Goal: Task Accomplishment & Management: Manage account settings

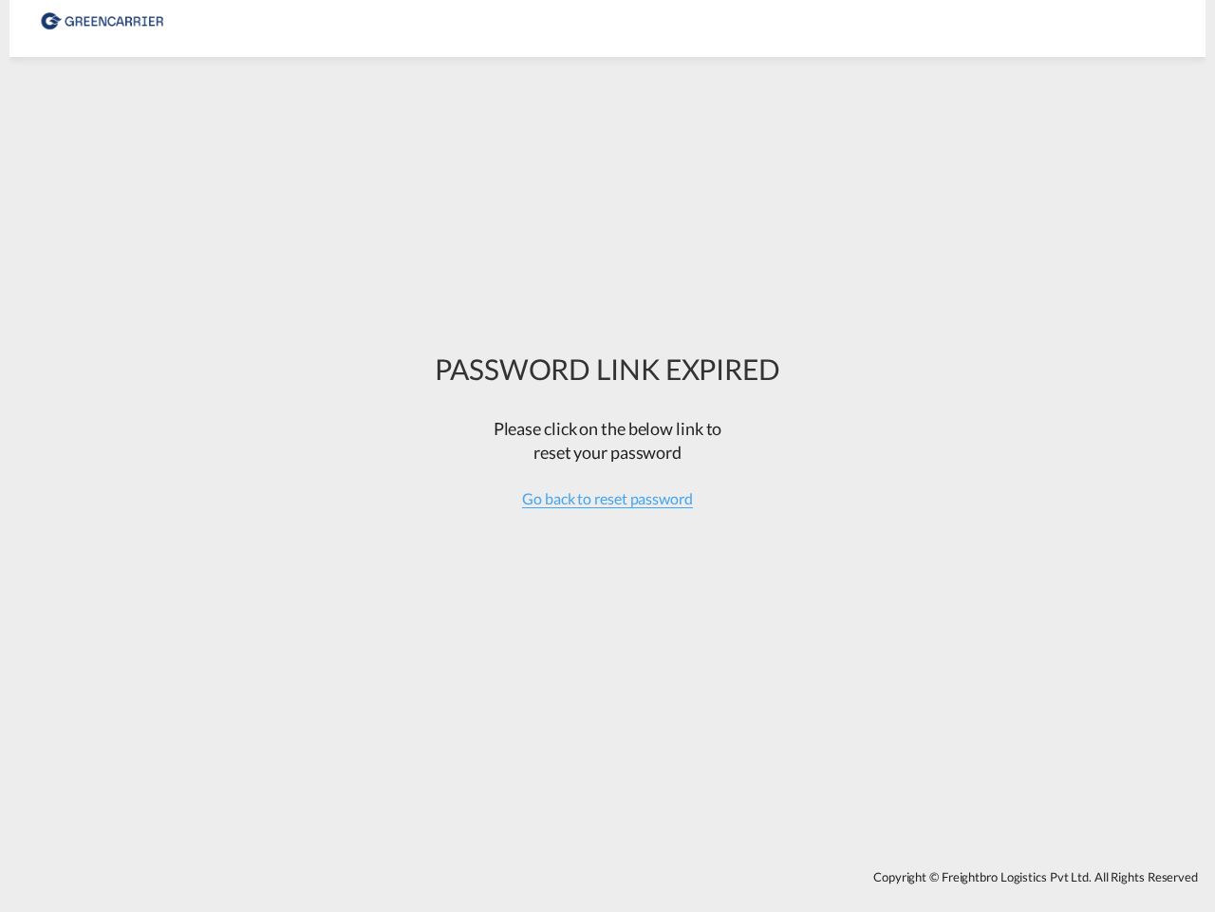
click at [608, 456] on span "reset your password" at bounding box center [608, 452] width 148 height 21
click at [608, 499] on span "Go back to reset password" at bounding box center [607, 498] width 171 height 19
